Goal: Information Seeking & Learning: Learn about a topic

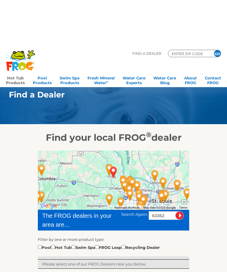
click at [12, 36] on link "Hot Tub Products" at bounding box center [15, 33] width 19 height 12
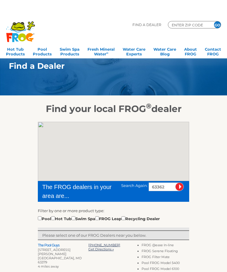
scroll to position [-13, 0]
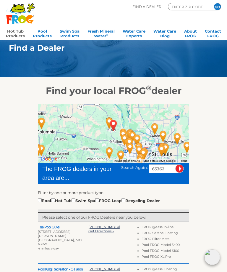
click at [19, 31] on link "Hot Tub Products" at bounding box center [15, 33] width 19 height 12
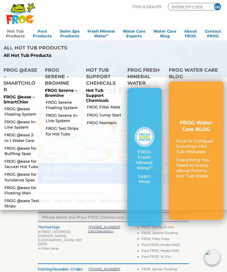
click at [95, 150] on li "Hot Tub Support Chemicals Hot Tub Support Chemicals FROG Filter Mate FROG Jump …" at bounding box center [103, 135] width 41 height 147
click at [22, 110] on link "FROG @ease Floating System" at bounding box center [22, 111] width 36 height 11
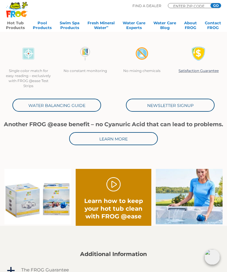
scroll to position [173, 0]
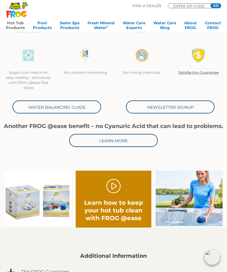
click at [126, 146] on link "Learn More" at bounding box center [113, 140] width 89 height 13
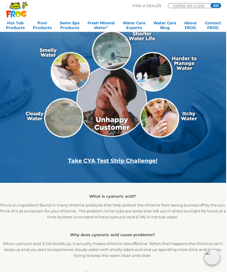
scroll to position [0, 1]
